Goal: Entertainment & Leisure: Consume media (video, audio)

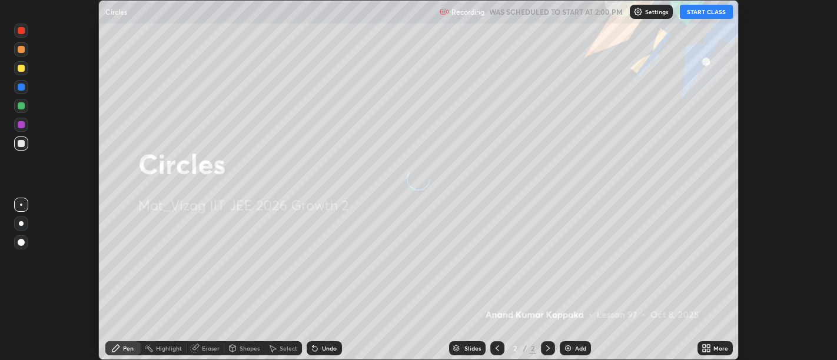
scroll to position [360, 837]
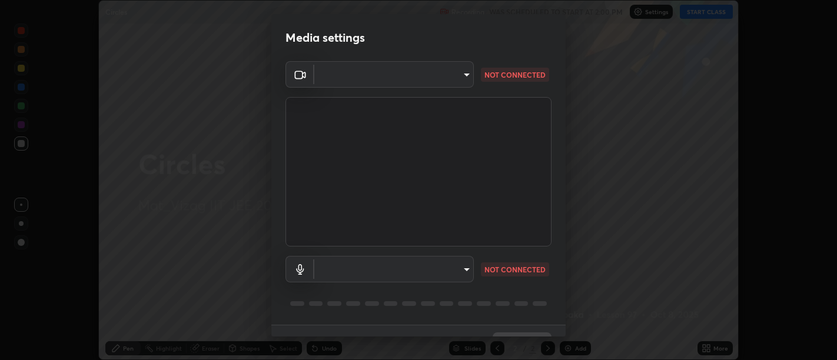
type input "fd4b25499a12800e5b7107d6723a95229063f164a074f43f6854b36ac43e4cf2"
type input "communications"
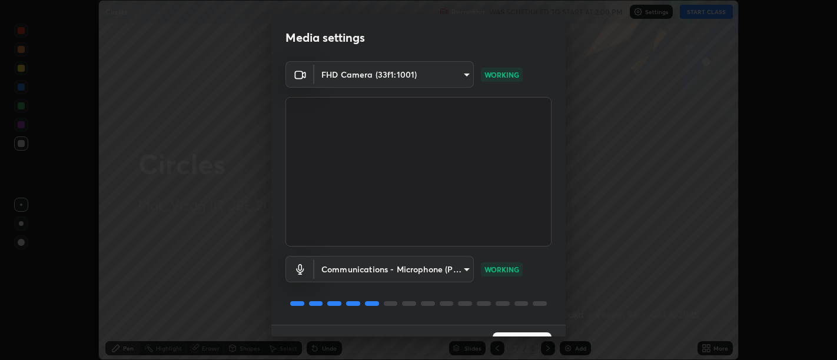
scroll to position [25, 0]
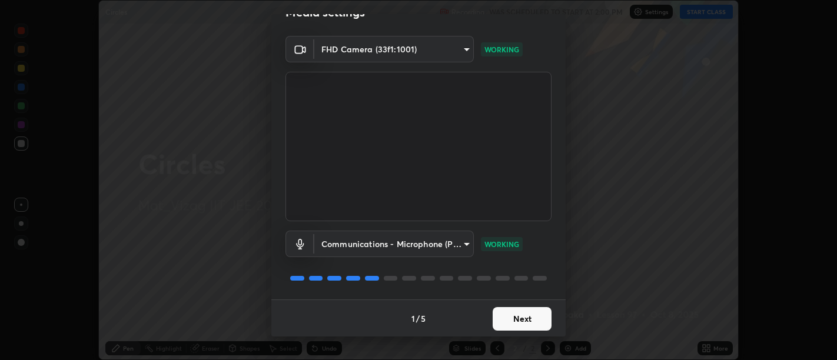
click at [526, 320] on button "Next" at bounding box center [522, 319] width 59 height 24
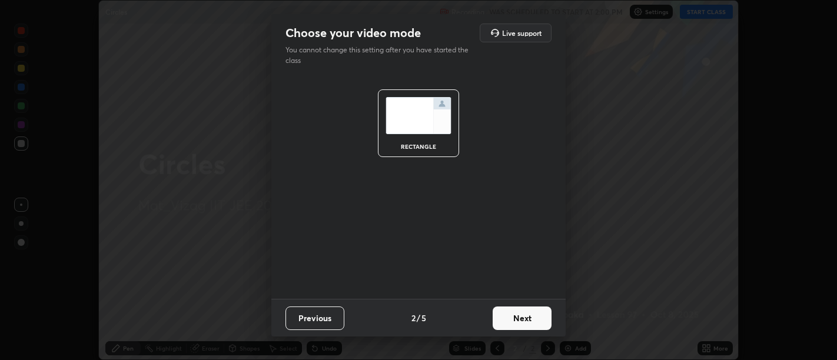
scroll to position [0, 0]
click at [533, 319] on button "Next" at bounding box center [522, 319] width 59 height 24
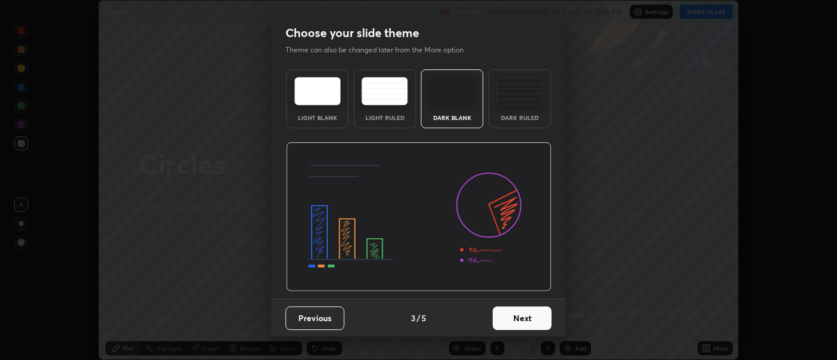
click at [527, 115] on div "Dark Ruled" at bounding box center [519, 118] width 47 height 6
click at [538, 319] on button "Next" at bounding box center [522, 319] width 59 height 24
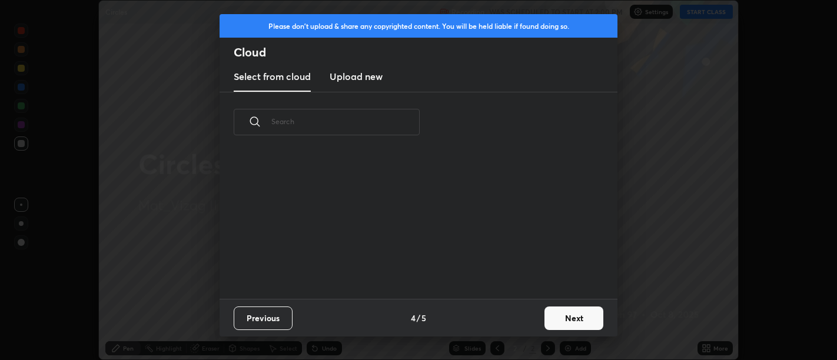
click at [564, 316] on button "Next" at bounding box center [574, 319] width 59 height 24
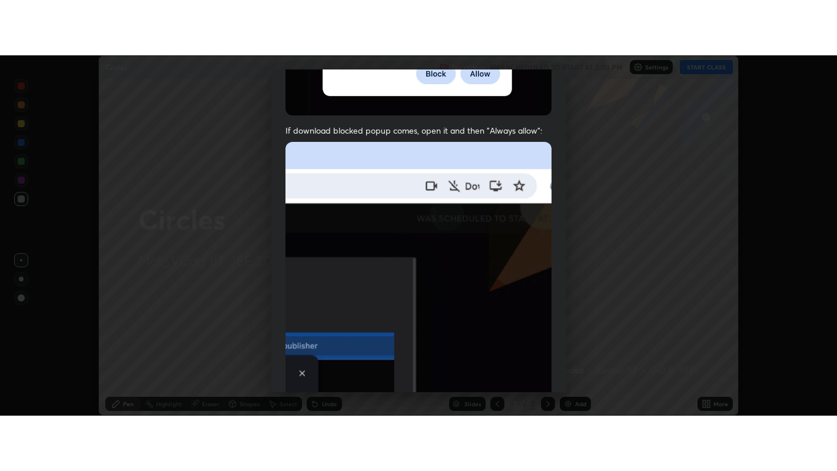
scroll to position [266, 0]
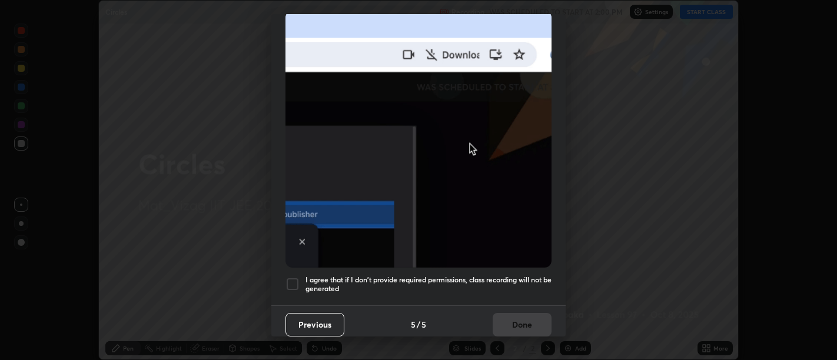
click at [515, 280] on h5 "I agree that if I don't provide required permissions, class recording will not …" at bounding box center [429, 285] width 246 height 18
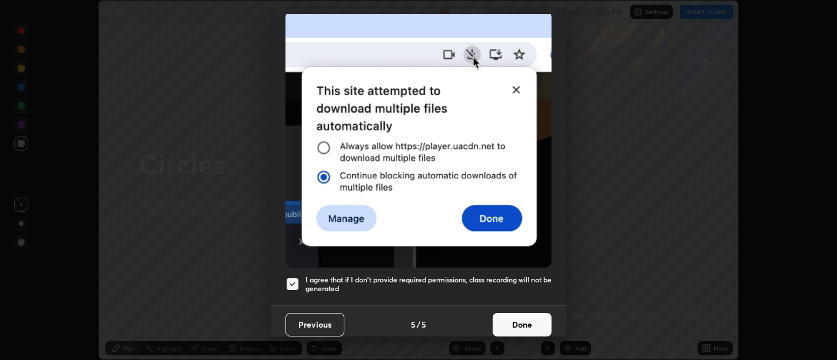
click at [519, 319] on button "Done" at bounding box center [522, 325] width 59 height 24
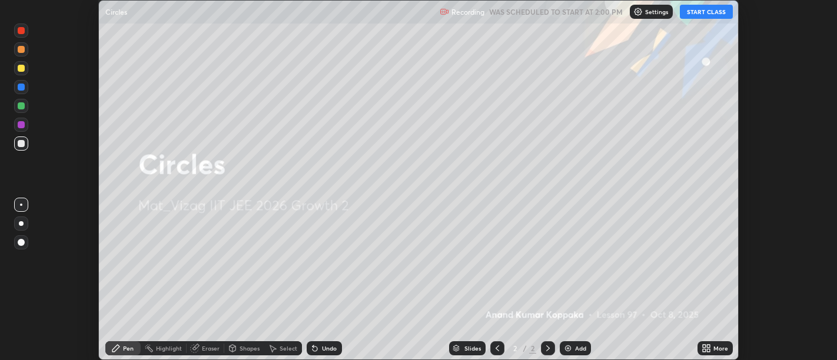
click at [711, 12] on button "START CLASS" at bounding box center [706, 12] width 53 height 14
click at [708, 350] on icon at bounding box center [708, 350] width 3 height 3
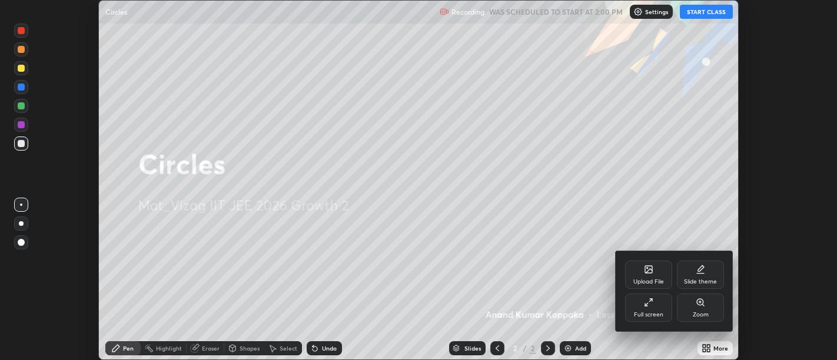
click at [642, 302] on div "Full screen" at bounding box center [648, 308] width 47 height 28
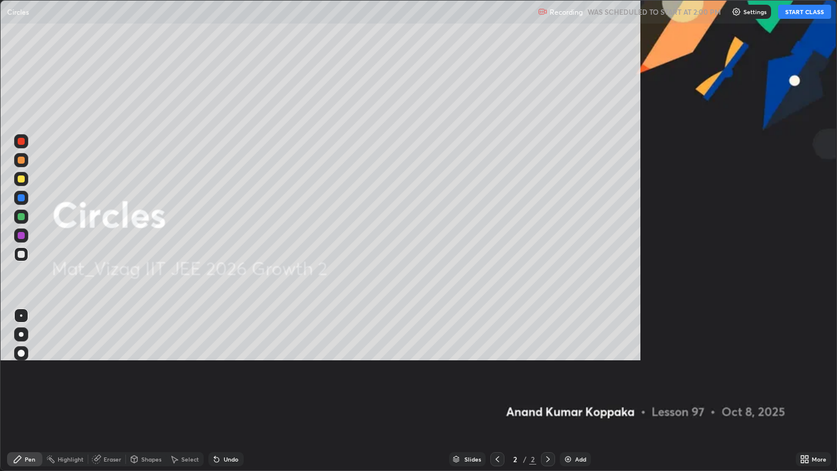
scroll to position [471, 837]
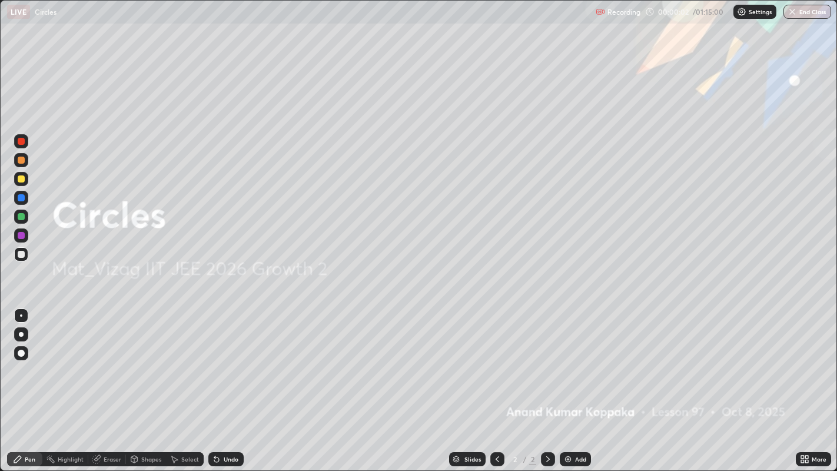
click at [581, 360] on div "Add" at bounding box center [580, 459] width 11 height 6
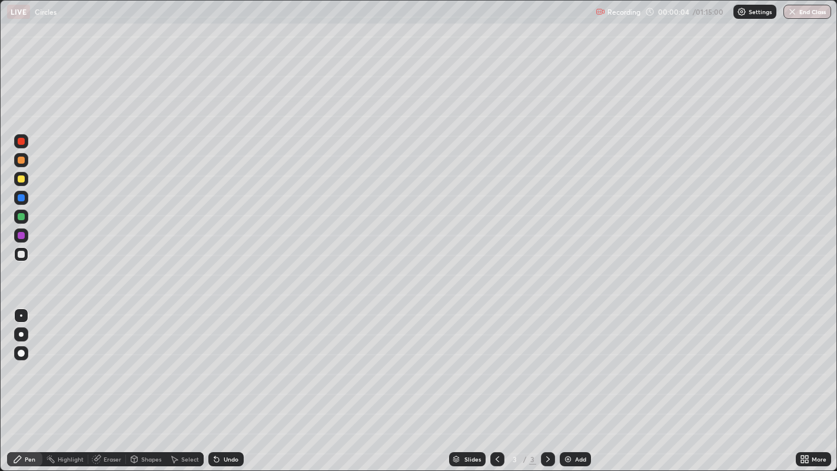
click at [14, 322] on div at bounding box center [21, 315] width 14 height 19
click at [23, 334] on div at bounding box center [21, 334] width 5 height 5
click at [21, 179] on div at bounding box center [21, 178] width 7 height 7
click at [22, 254] on div at bounding box center [21, 254] width 7 height 7
click at [105, 360] on div "Eraser" at bounding box center [107, 459] width 38 height 14
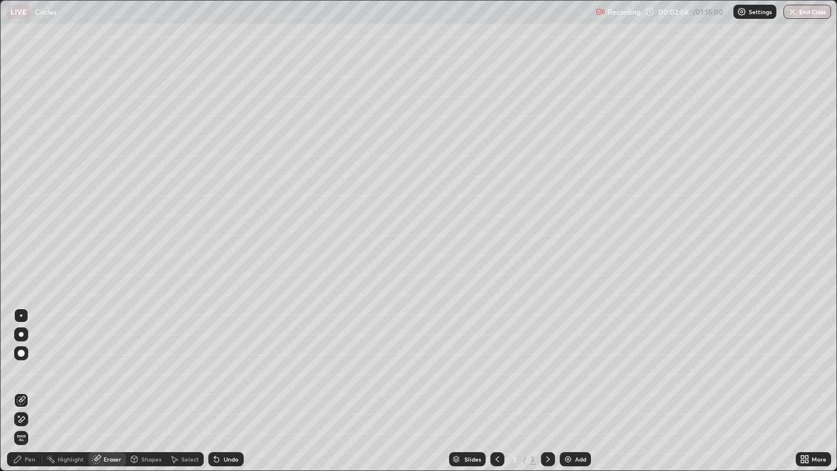
click at [26, 360] on div "Pen" at bounding box center [30, 459] width 11 height 6
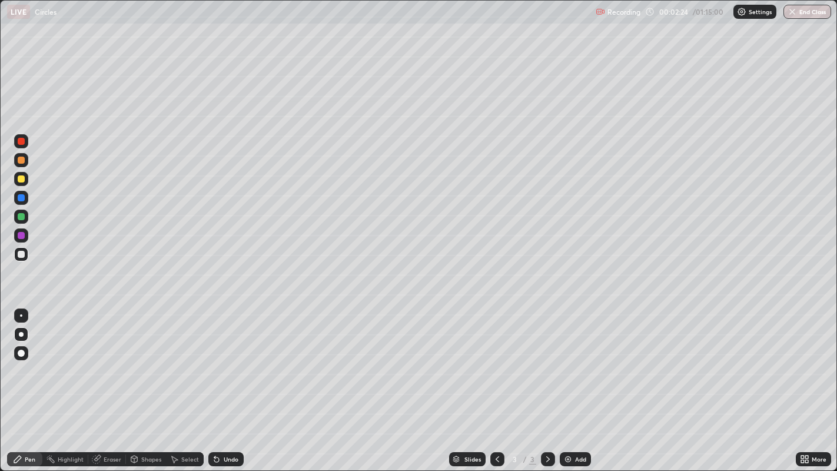
click at [104, 360] on div "Eraser" at bounding box center [113, 459] width 18 height 6
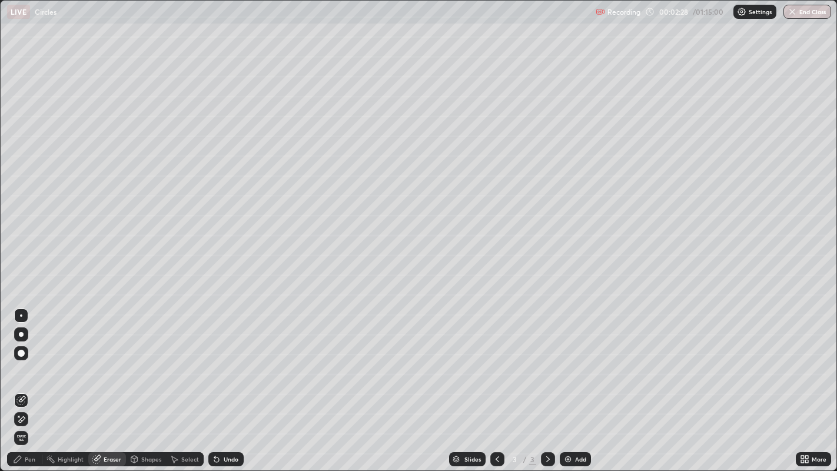
click at [26, 360] on div "Pen" at bounding box center [30, 459] width 11 height 6
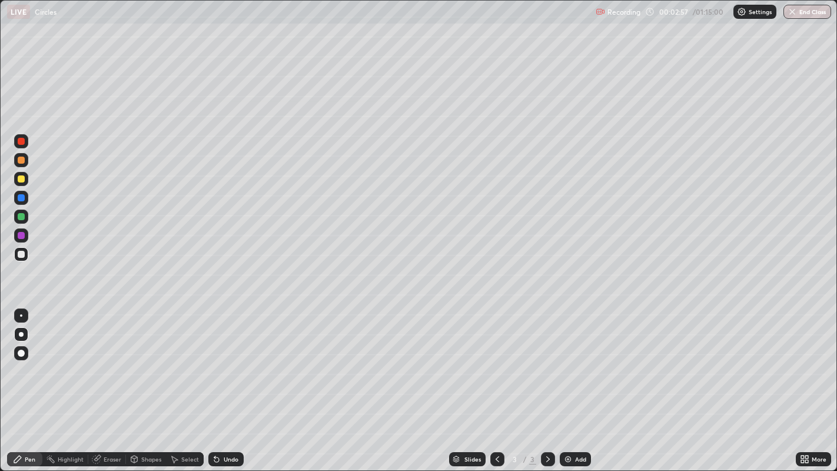
click at [109, 360] on div "Eraser" at bounding box center [113, 459] width 18 height 6
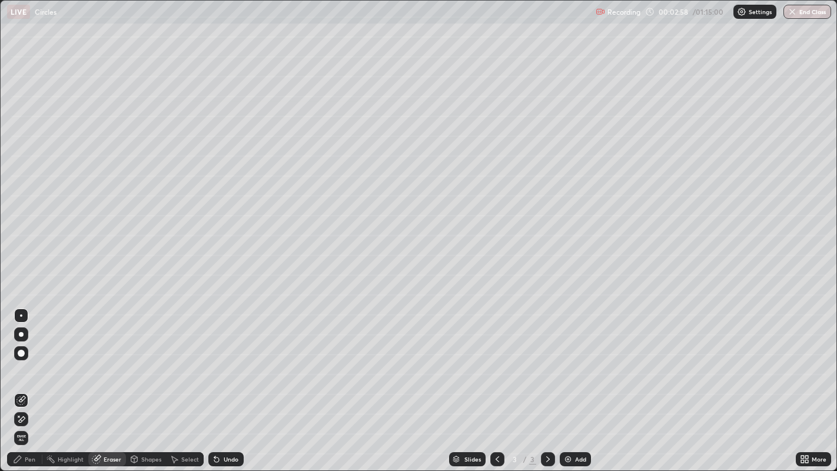
click at [28, 360] on div "Pen" at bounding box center [30, 459] width 11 height 6
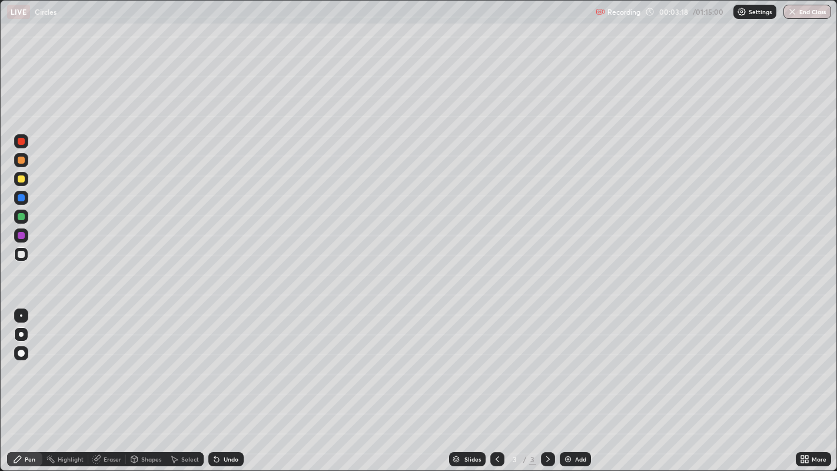
click at [102, 360] on div "Eraser" at bounding box center [107, 459] width 38 height 14
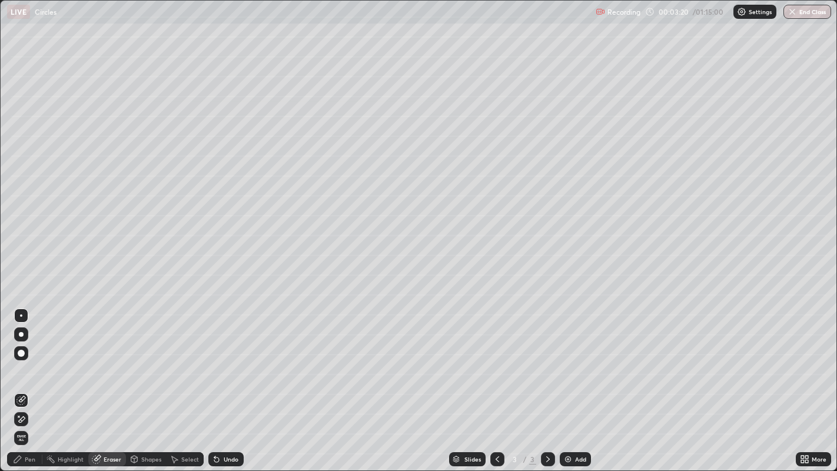
click at [28, 360] on div "Pen" at bounding box center [30, 459] width 11 height 6
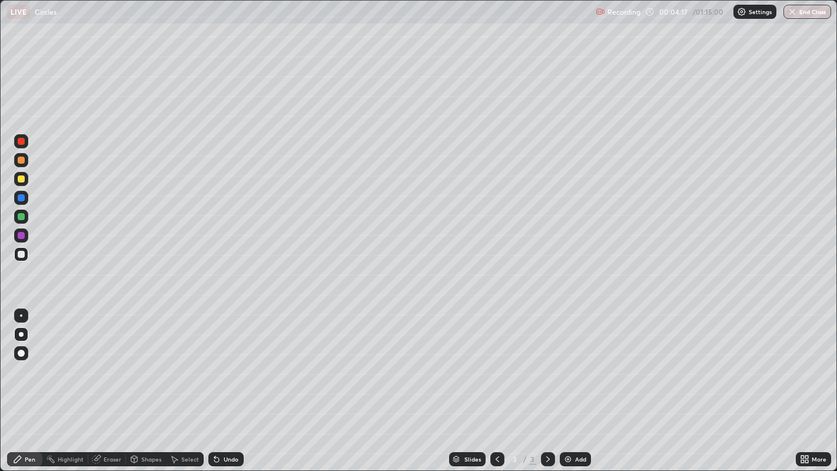
click at [233, 360] on div "Undo" at bounding box center [231, 459] width 15 height 6
click at [231, 360] on div "Undo" at bounding box center [231, 459] width 15 height 6
click at [230, 360] on div "Undo" at bounding box center [231, 459] width 15 height 6
click at [228, 360] on div "Undo" at bounding box center [231, 459] width 15 height 6
click at [226, 360] on div "Undo" at bounding box center [231, 459] width 15 height 6
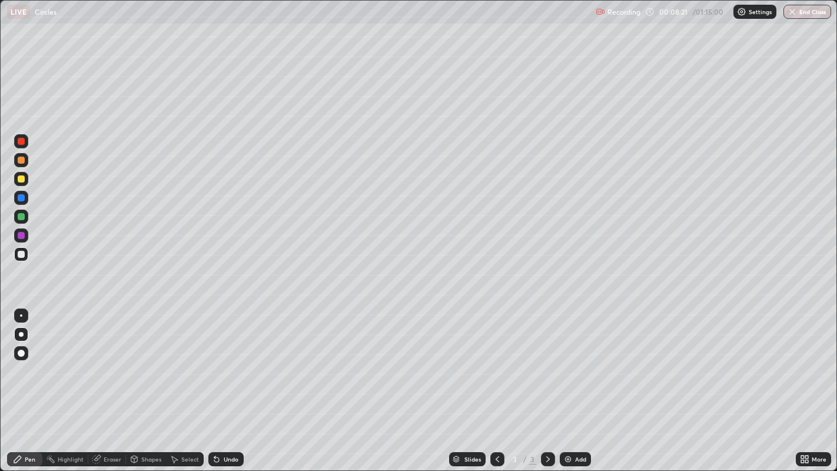
click at [585, 360] on div "Add" at bounding box center [575, 459] width 31 height 14
click at [22, 178] on div at bounding box center [21, 178] width 7 height 7
click at [61, 360] on div "Highlight" at bounding box center [71, 459] width 26 height 6
click at [19, 360] on icon at bounding box center [17, 459] width 9 height 9
click at [22, 257] on div at bounding box center [21, 254] width 7 height 7
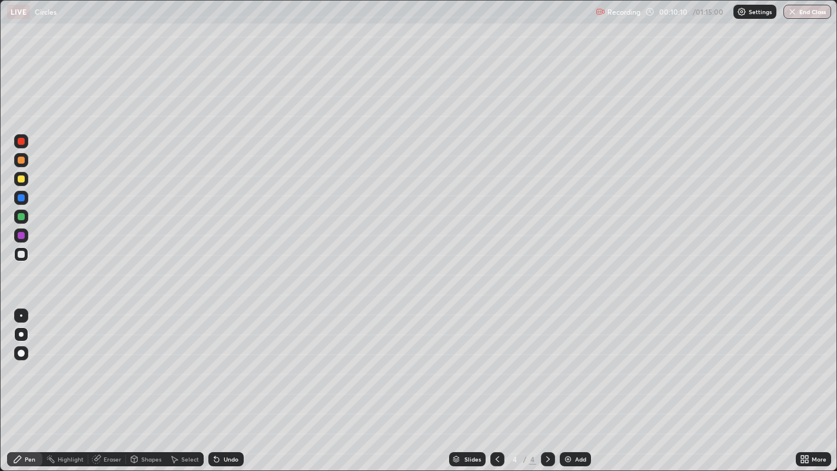
click at [232, 360] on div "Undo" at bounding box center [231, 459] width 15 height 6
click at [231, 360] on div "Undo" at bounding box center [225, 459] width 35 height 14
click at [575, 360] on div "Add" at bounding box center [580, 459] width 11 height 6
click at [26, 177] on div at bounding box center [21, 179] width 14 height 14
click at [106, 360] on div "Eraser" at bounding box center [113, 459] width 18 height 6
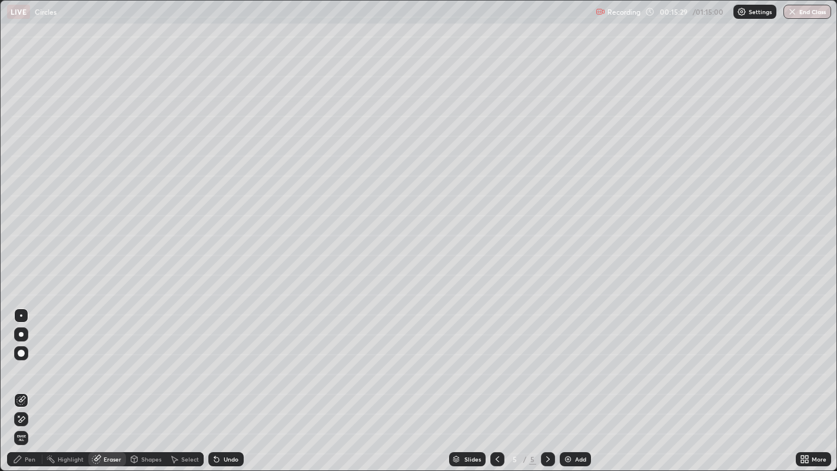
click at [31, 360] on div "Pen" at bounding box center [24, 459] width 35 height 14
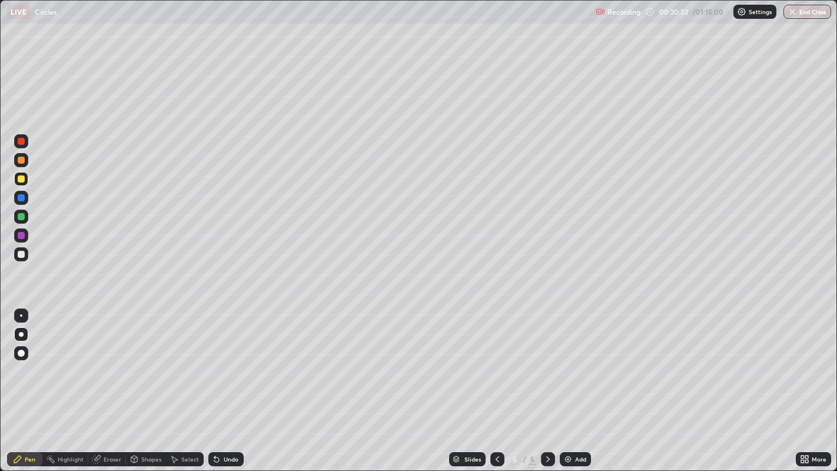
click at [177, 360] on icon at bounding box center [174, 459] width 9 height 9
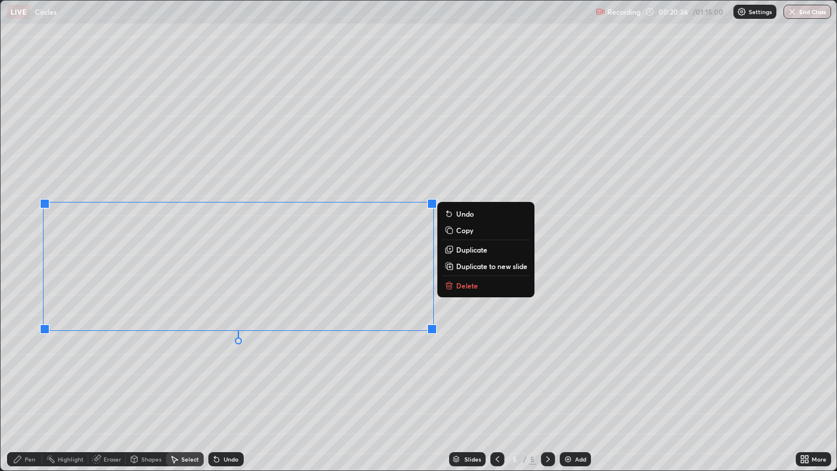
click at [472, 284] on p "Delete" at bounding box center [467, 285] width 22 height 9
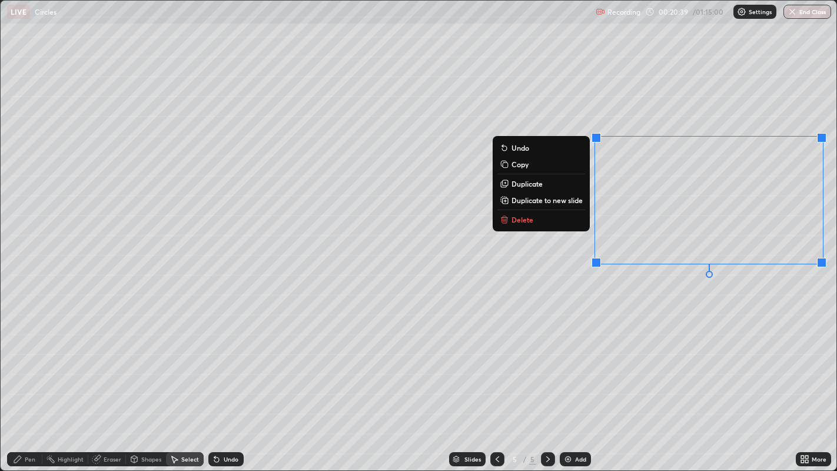
click at [545, 221] on button "Delete" at bounding box center [542, 220] width 88 height 14
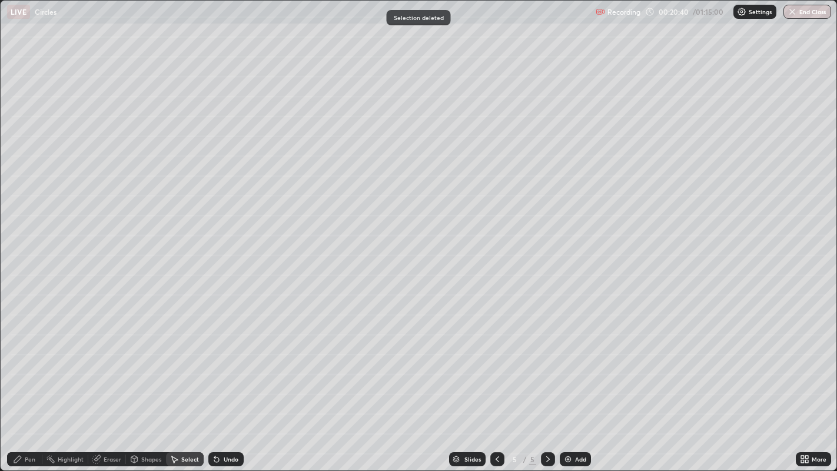
click at [35, 360] on div "Pen" at bounding box center [24, 459] width 35 height 14
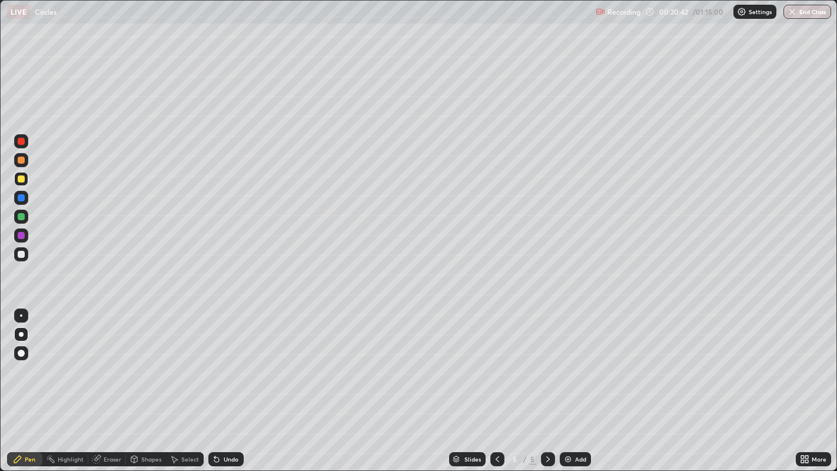
click at [112, 360] on div "Eraser" at bounding box center [113, 459] width 18 height 6
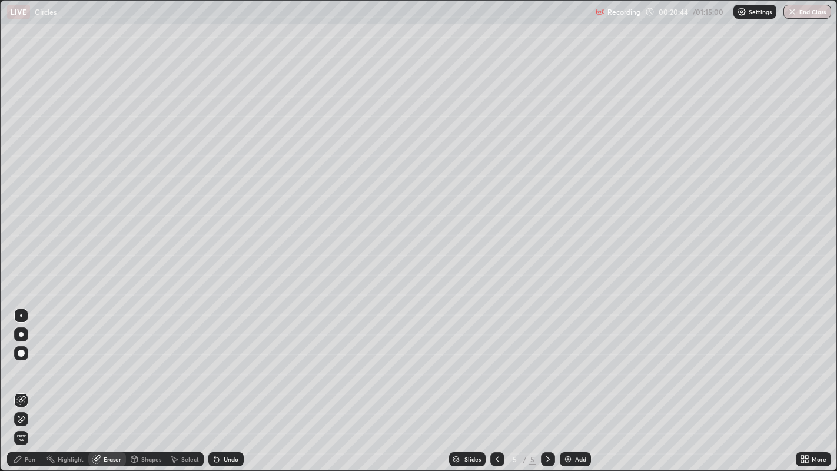
click at [32, 360] on div "Pen" at bounding box center [24, 459] width 35 height 14
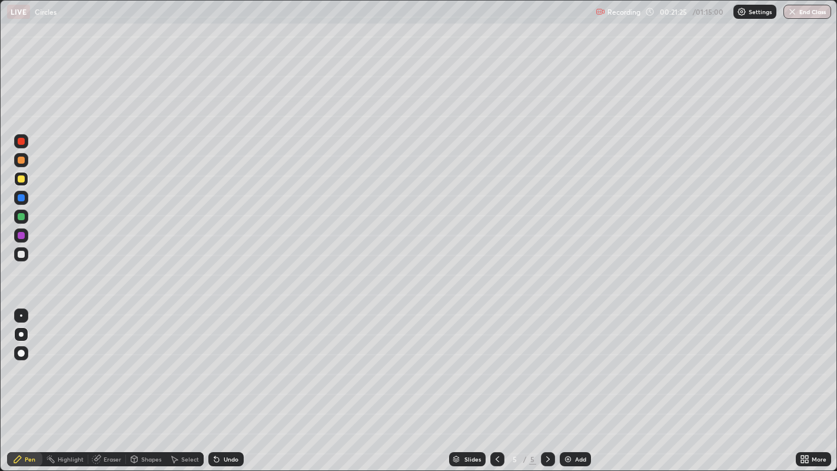
click at [22, 260] on div at bounding box center [21, 254] width 14 height 14
click at [232, 360] on div "Undo" at bounding box center [231, 459] width 15 height 6
click at [230, 360] on div "Undo" at bounding box center [231, 459] width 15 height 6
click at [579, 360] on div "Add" at bounding box center [580, 459] width 11 height 6
click at [21, 178] on div at bounding box center [21, 178] width 7 height 7
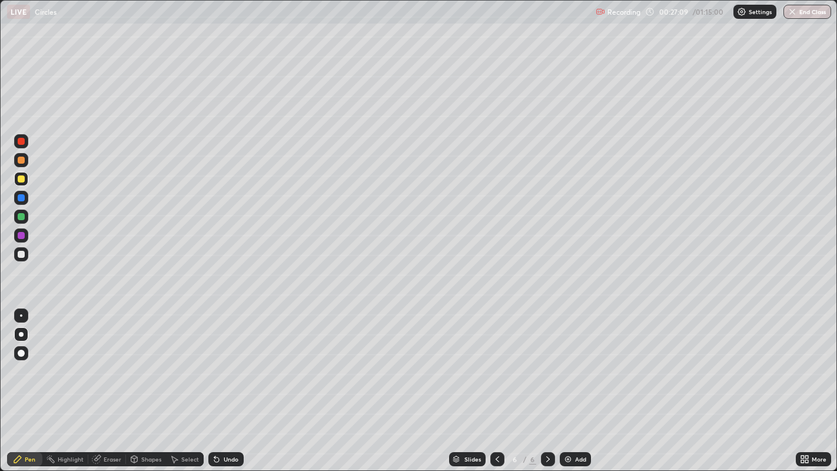
click at [21, 254] on div at bounding box center [21, 254] width 7 height 7
click at [237, 360] on div "Undo" at bounding box center [225, 459] width 35 height 14
